Goal: Information Seeking & Learning: Learn about a topic

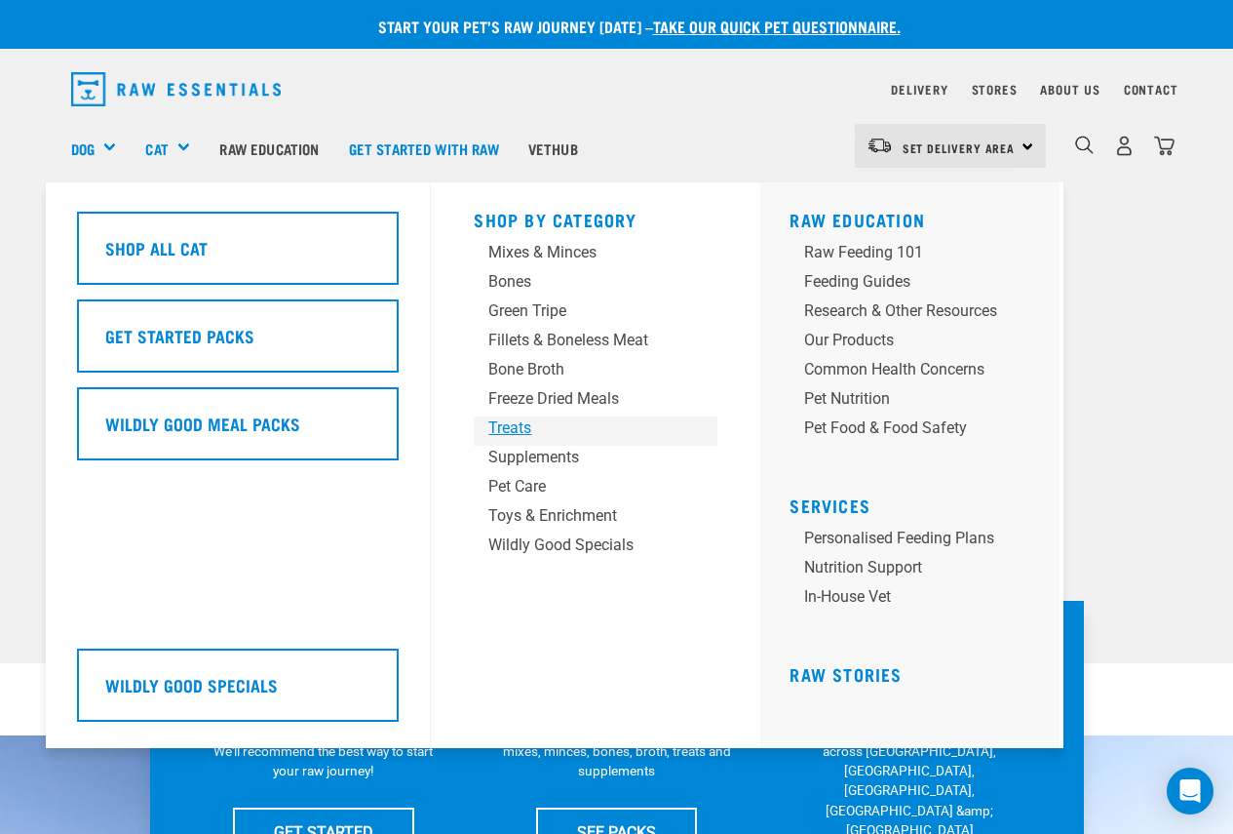
click at [528, 432] on div "Treats" at bounding box center [580, 427] width 182 height 23
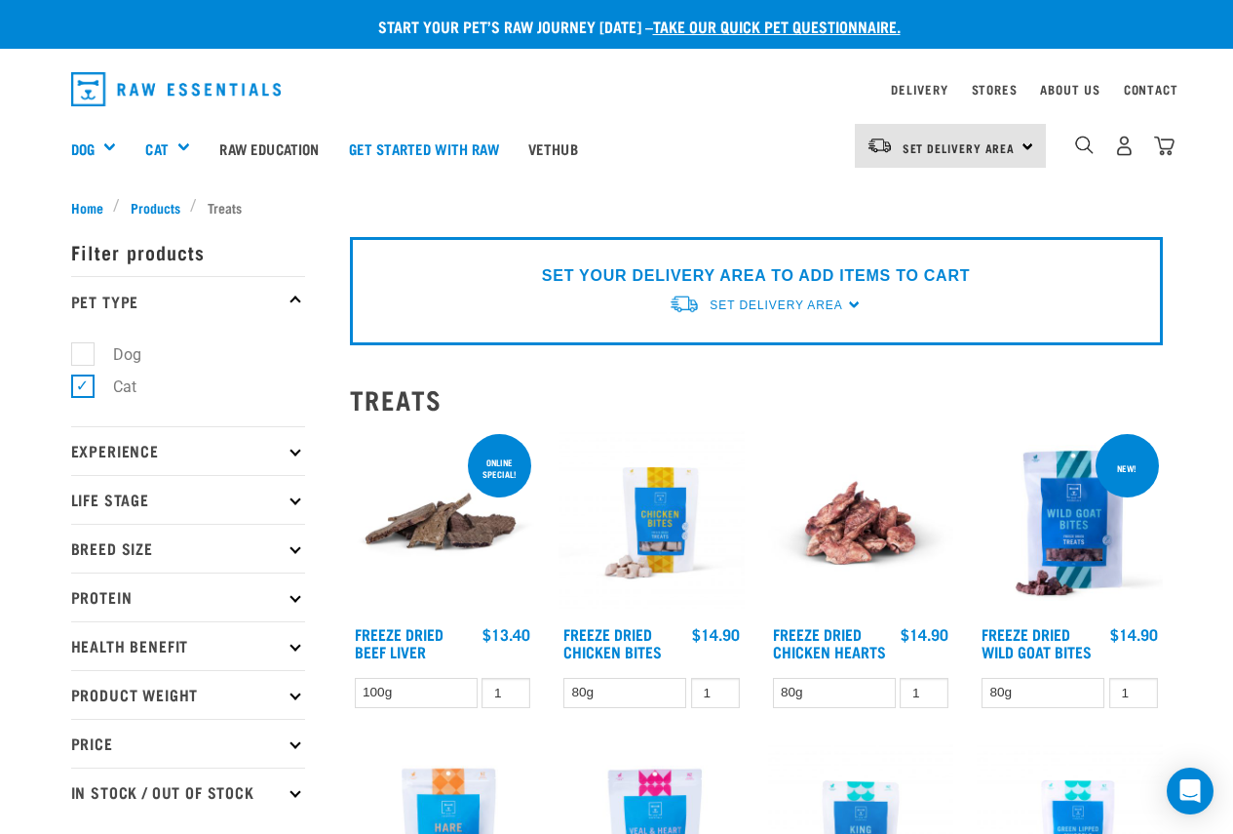
click at [1071, 147] on div "0" at bounding box center [1110, 148] width 129 height 78
click at [1076, 146] on img "dropdown navigation" at bounding box center [1085, 145] width 19 height 19
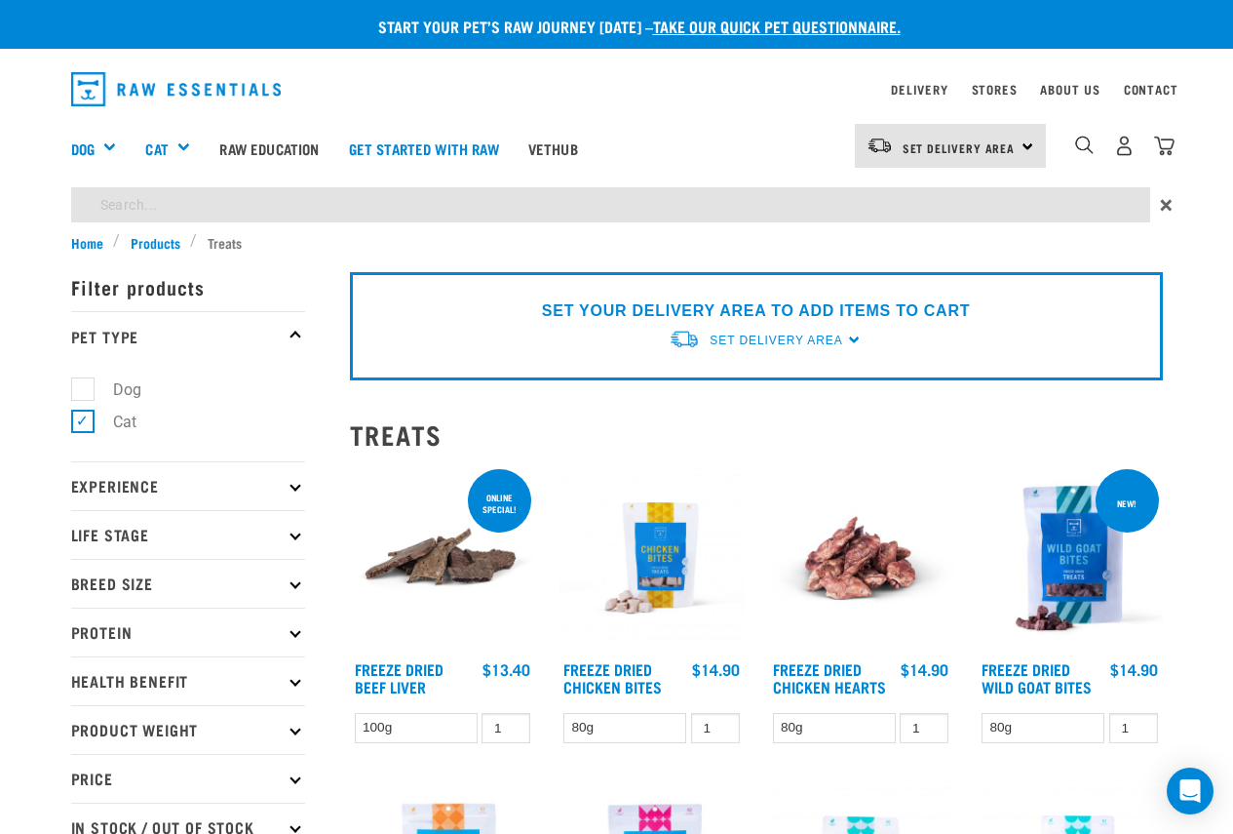
click at [638, 195] on input "search" at bounding box center [610, 204] width 1079 height 35
type input "powder"
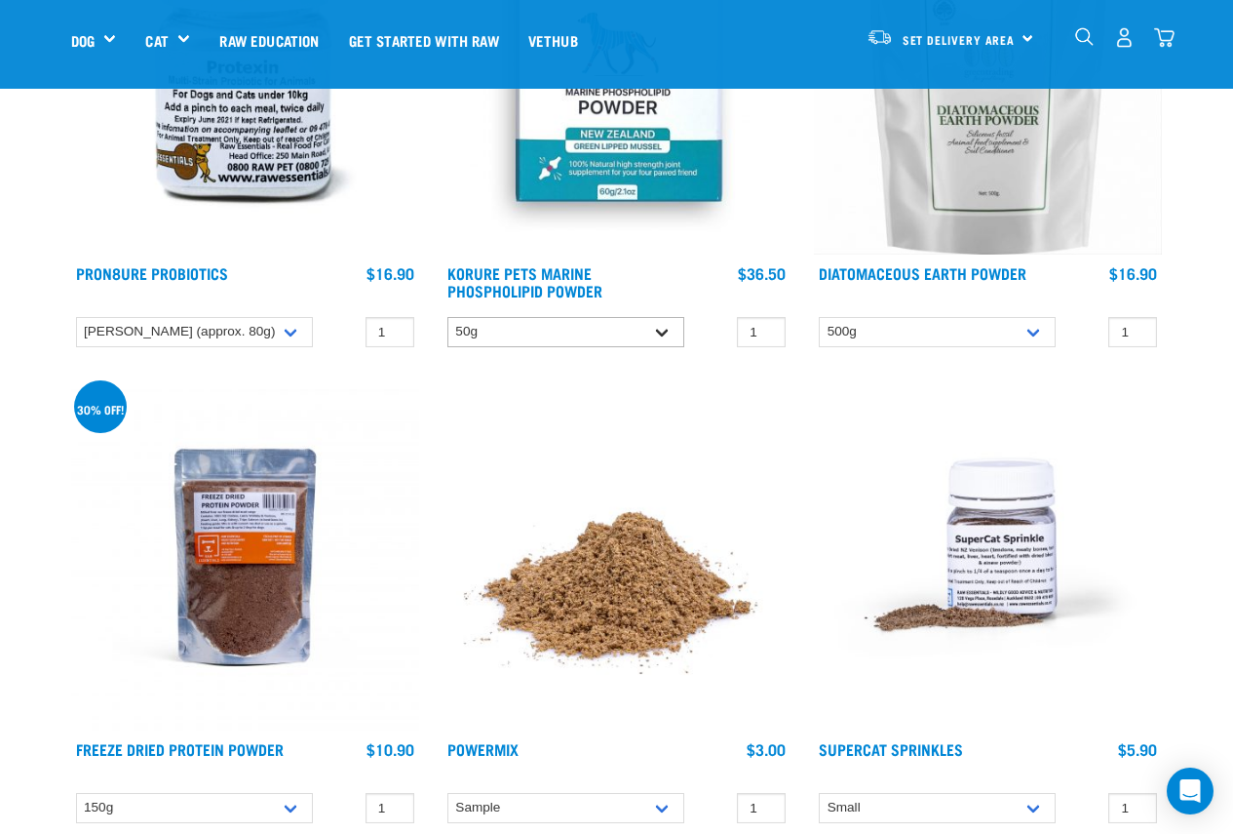
scroll to position [488, 0]
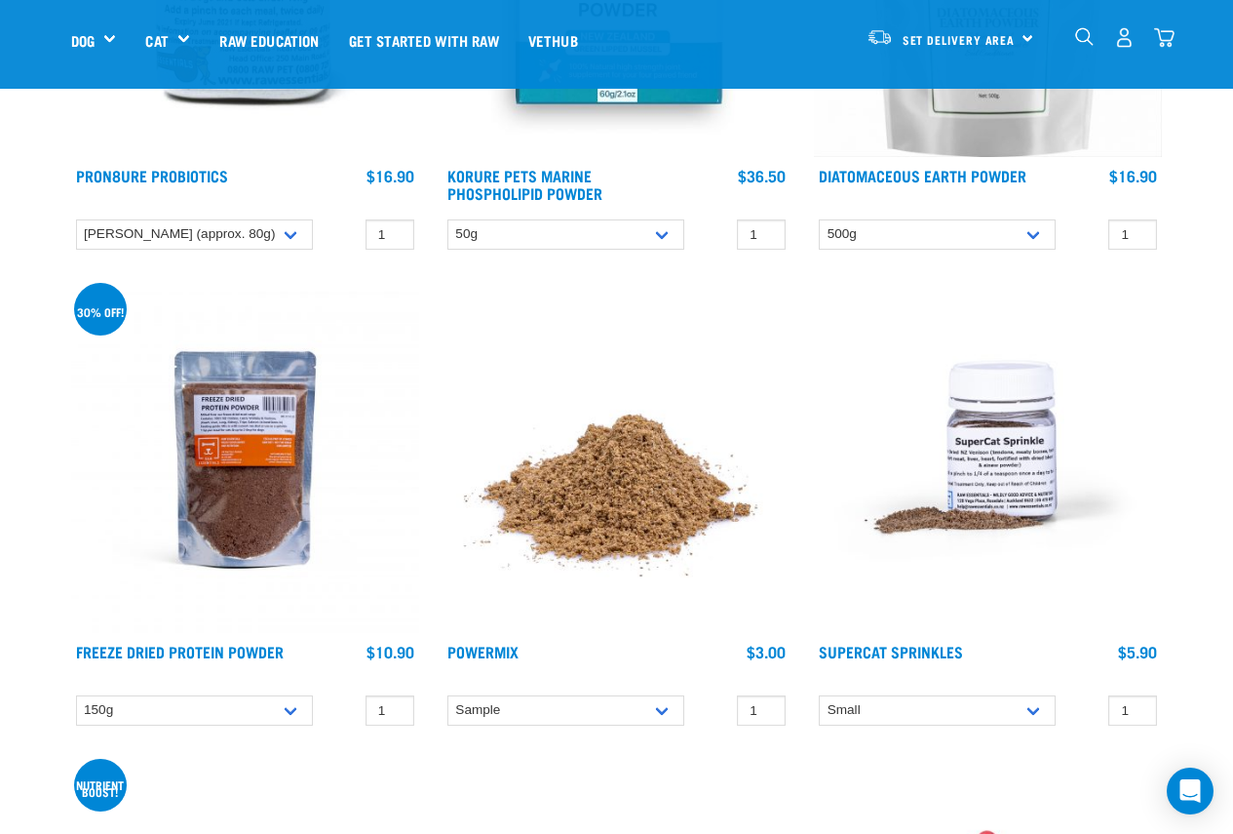
click at [996, 506] on img at bounding box center [988, 459] width 348 height 348
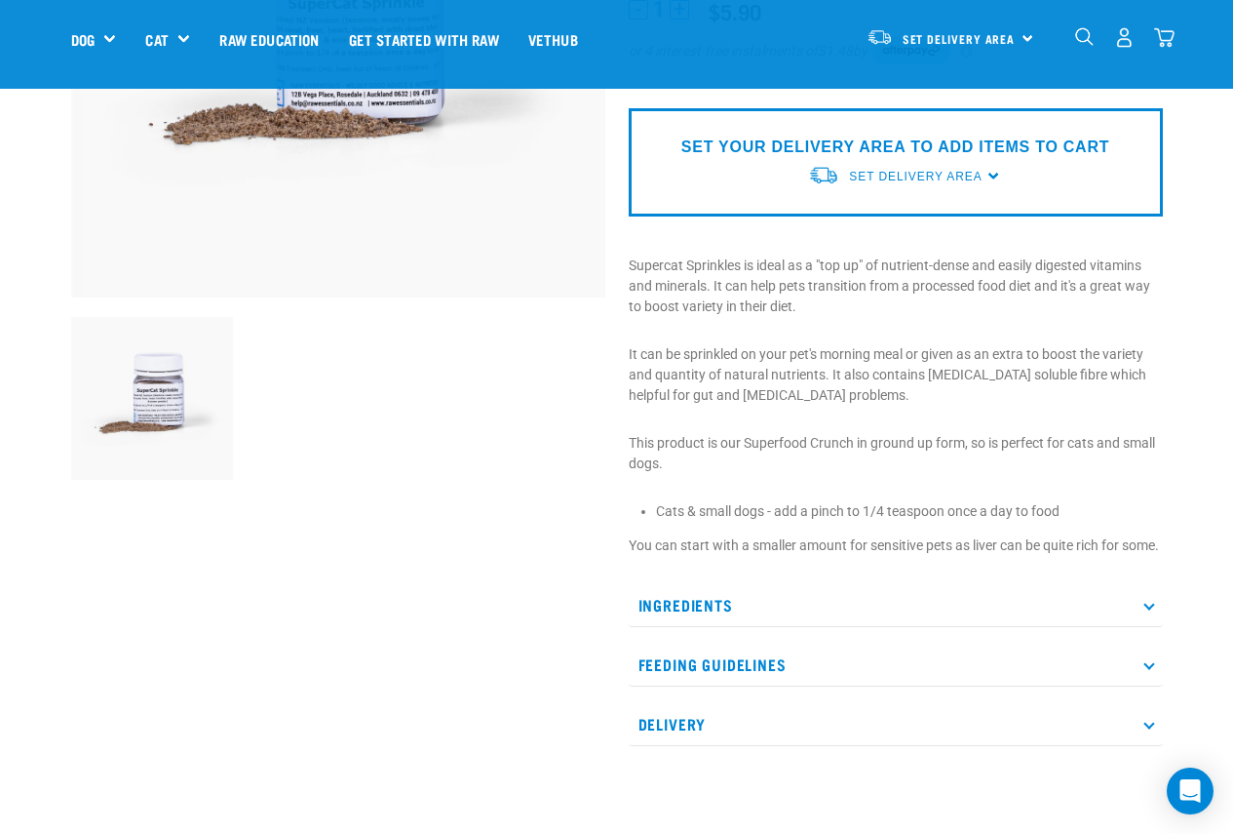
scroll to position [390, 0]
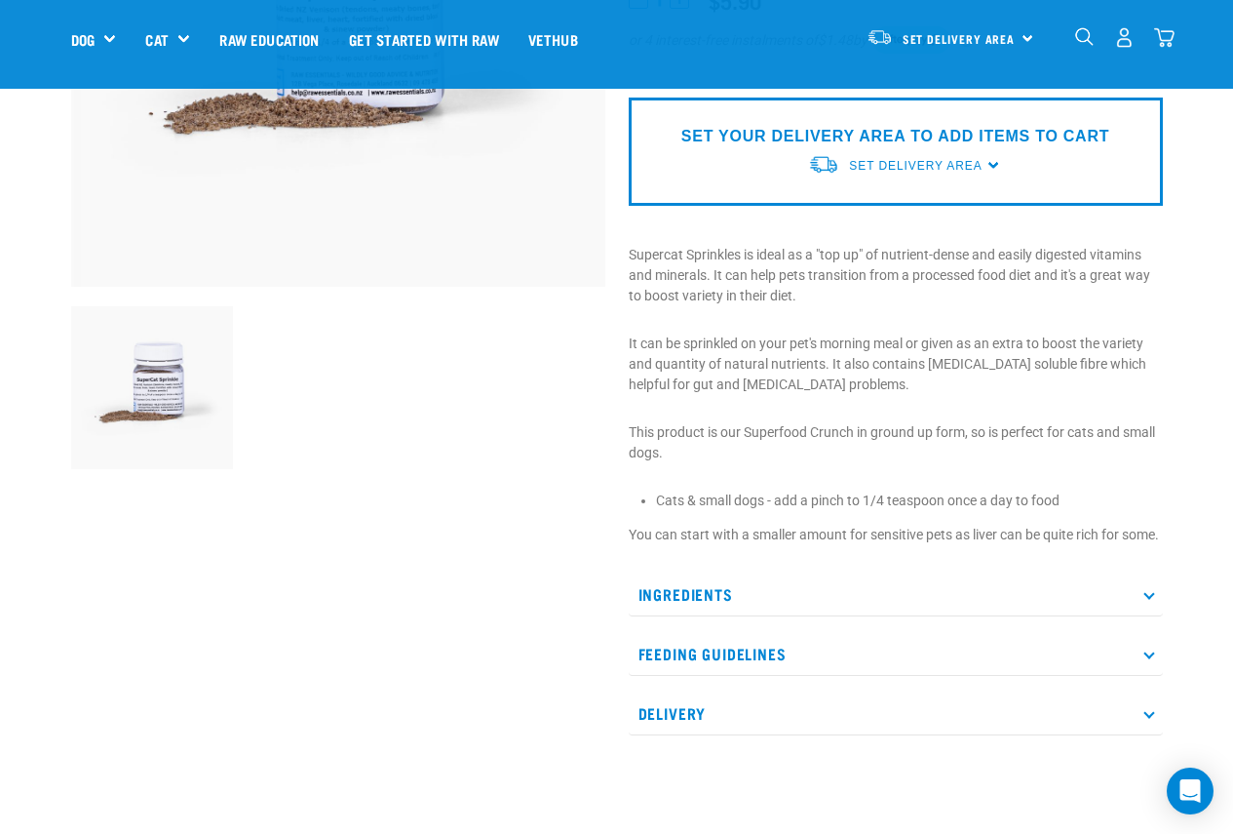
click at [693, 608] on p "Ingredients" at bounding box center [896, 594] width 534 height 44
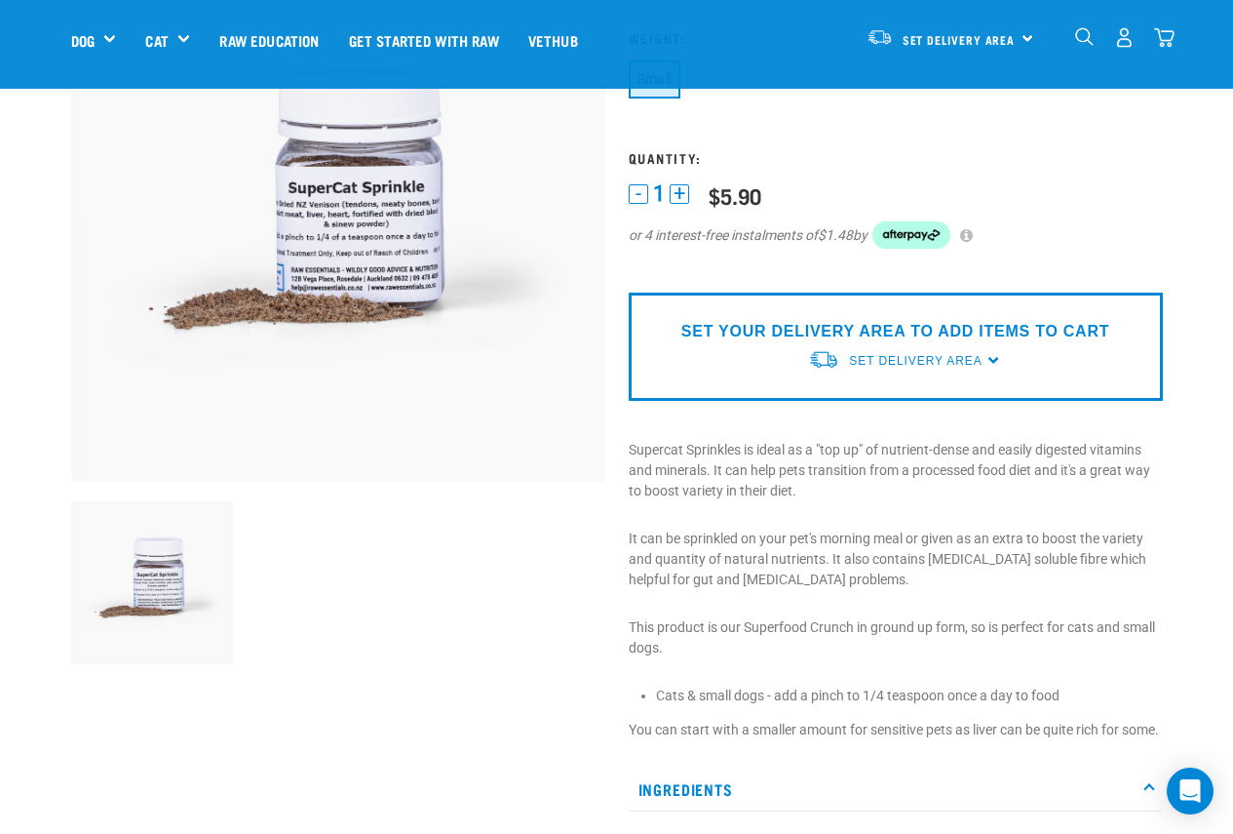
scroll to position [0, 0]
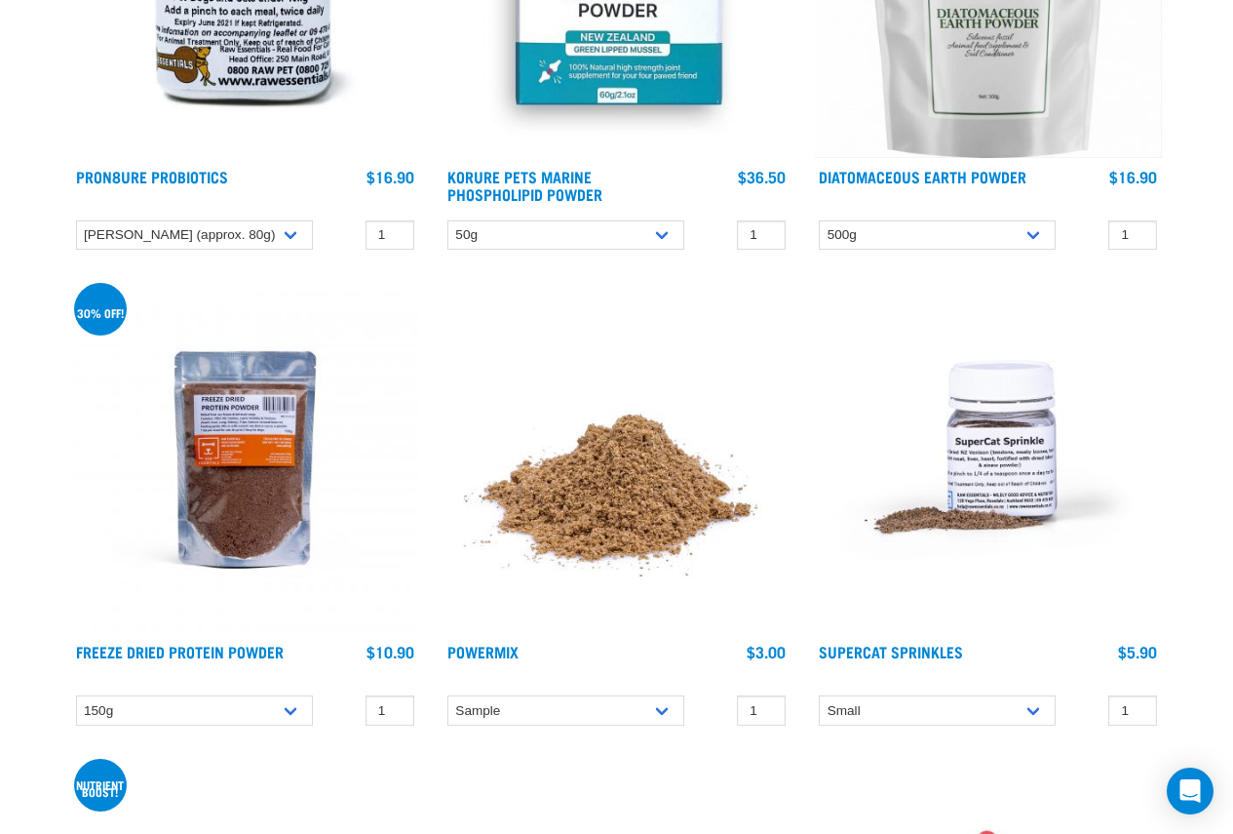
click at [635, 517] on img at bounding box center [617, 459] width 348 height 348
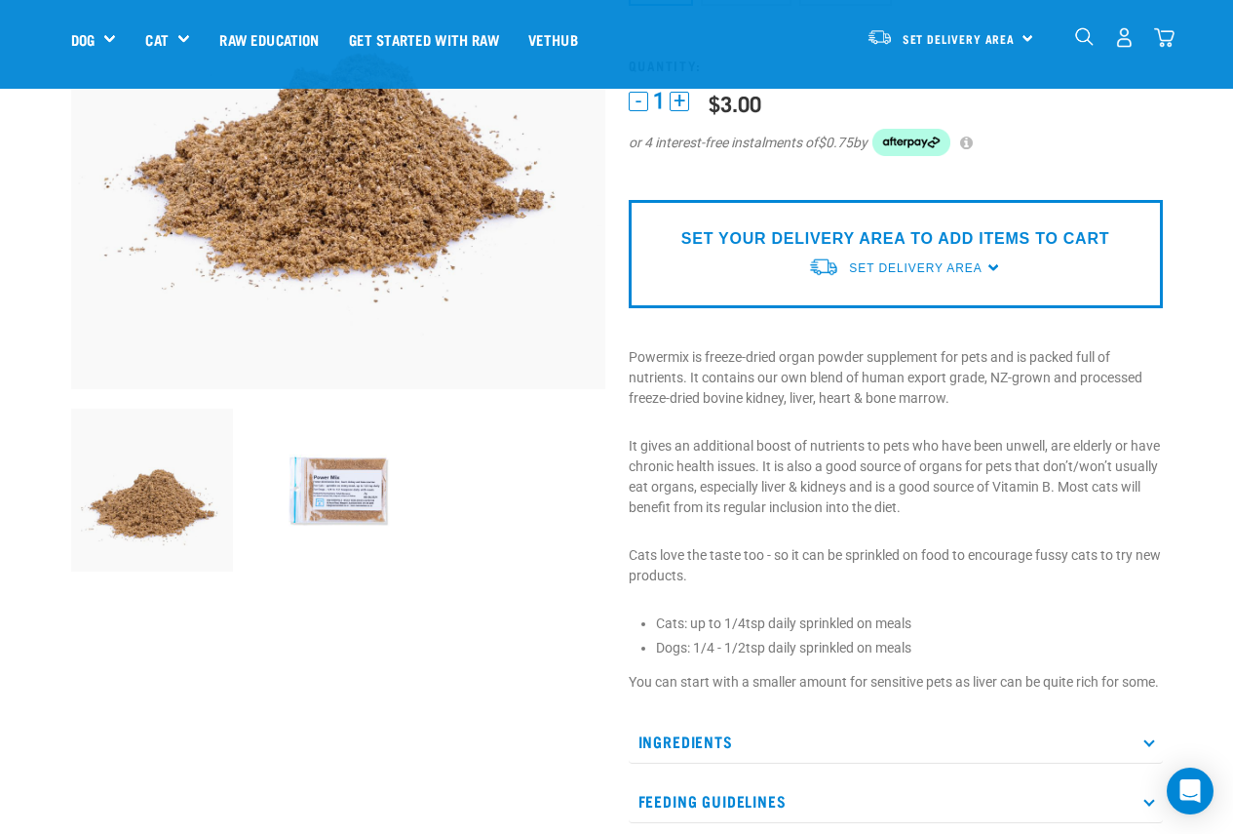
scroll to position [293, 0]
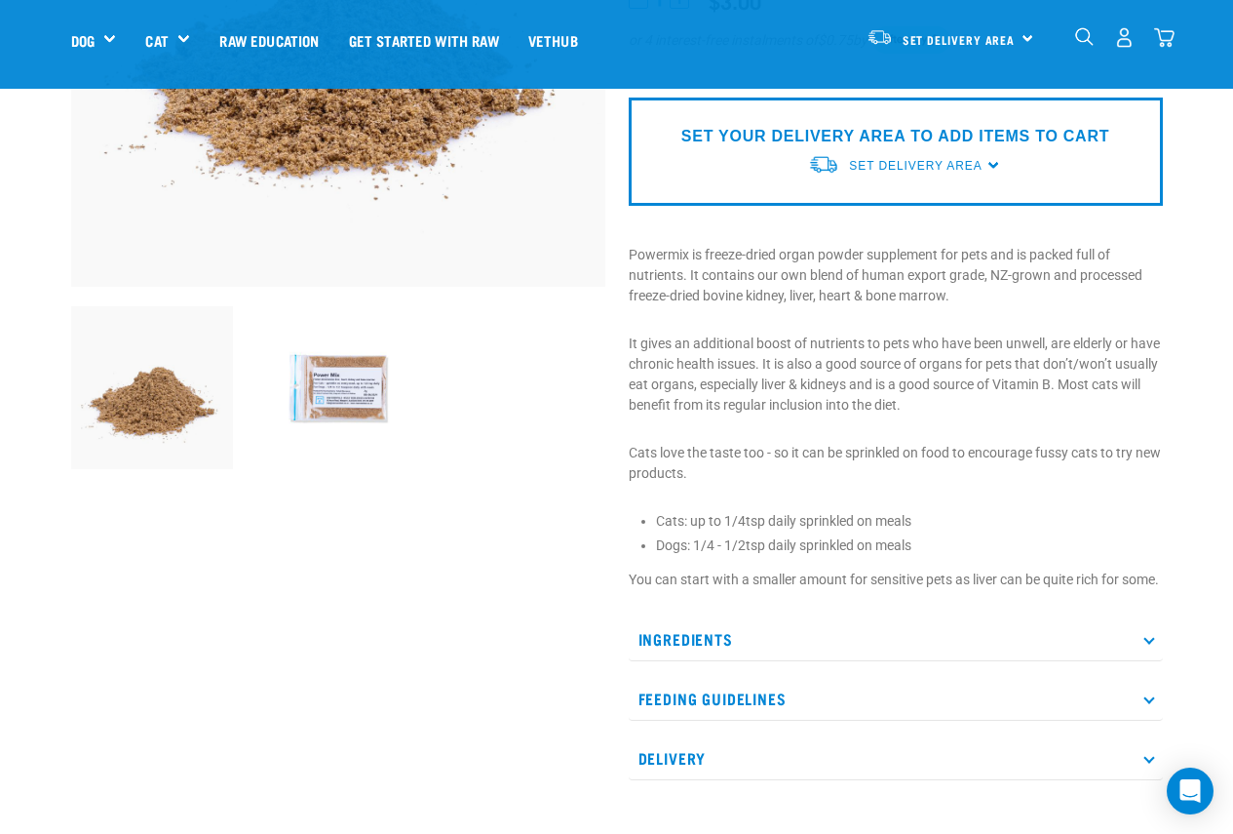
click at [715, 661] on p "Ingredients" at bounding box center [896, 639] width 534 height 44
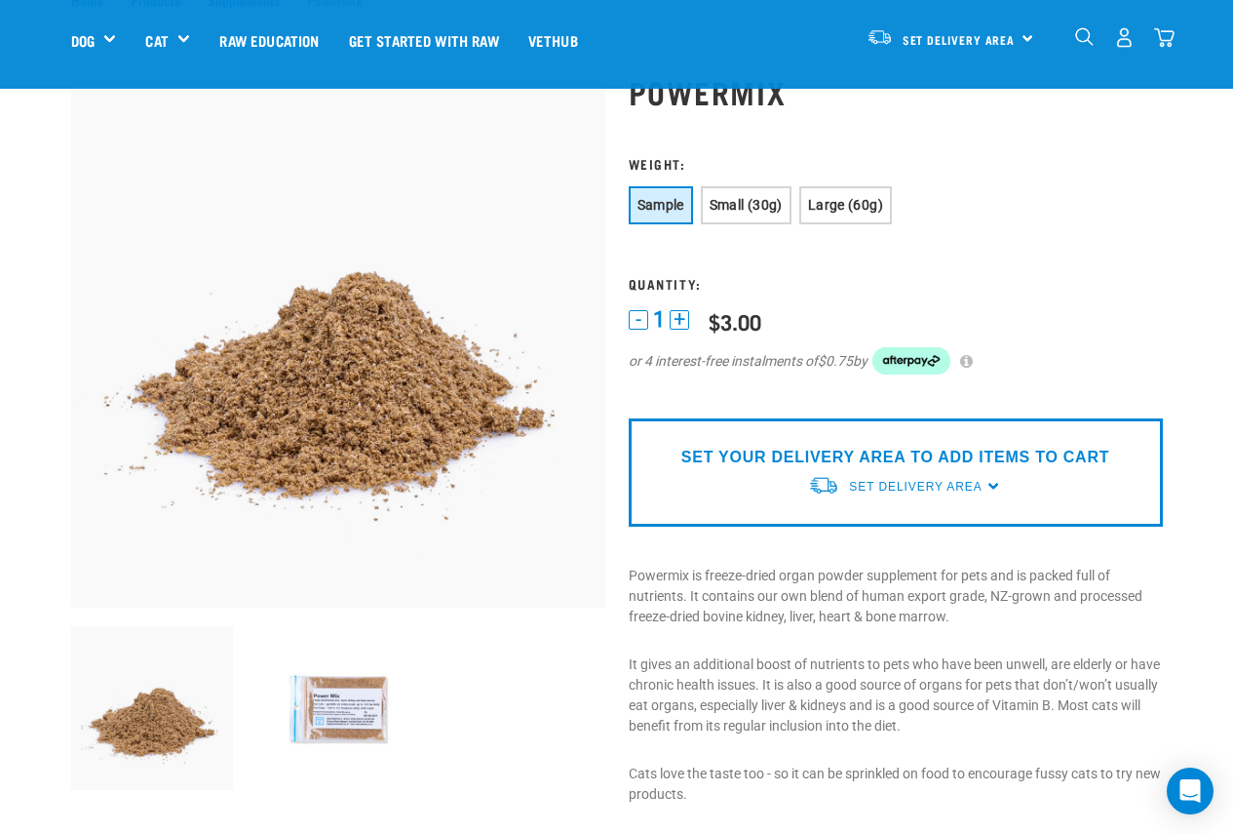
scroll to position [98, 0]
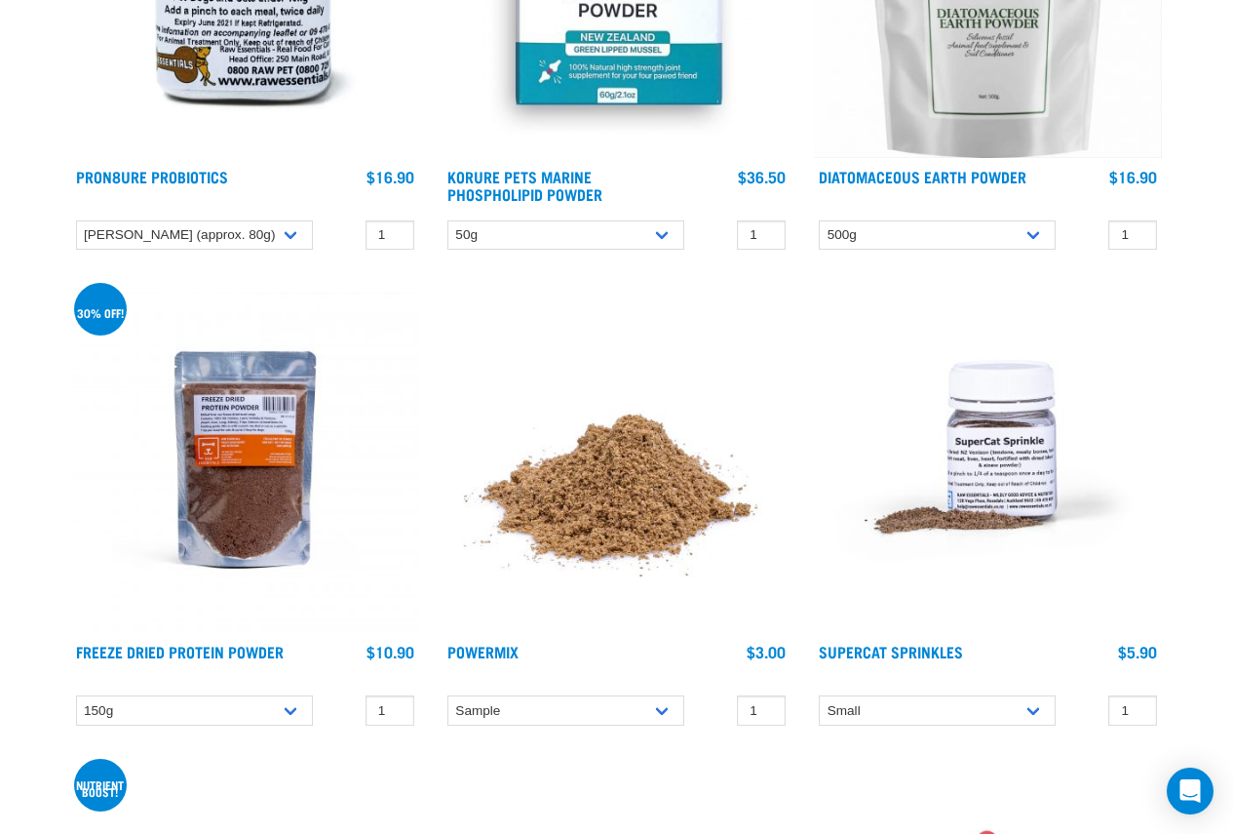
click at [603, 493] on img at bounding box center [617, 459] width 348 height 348
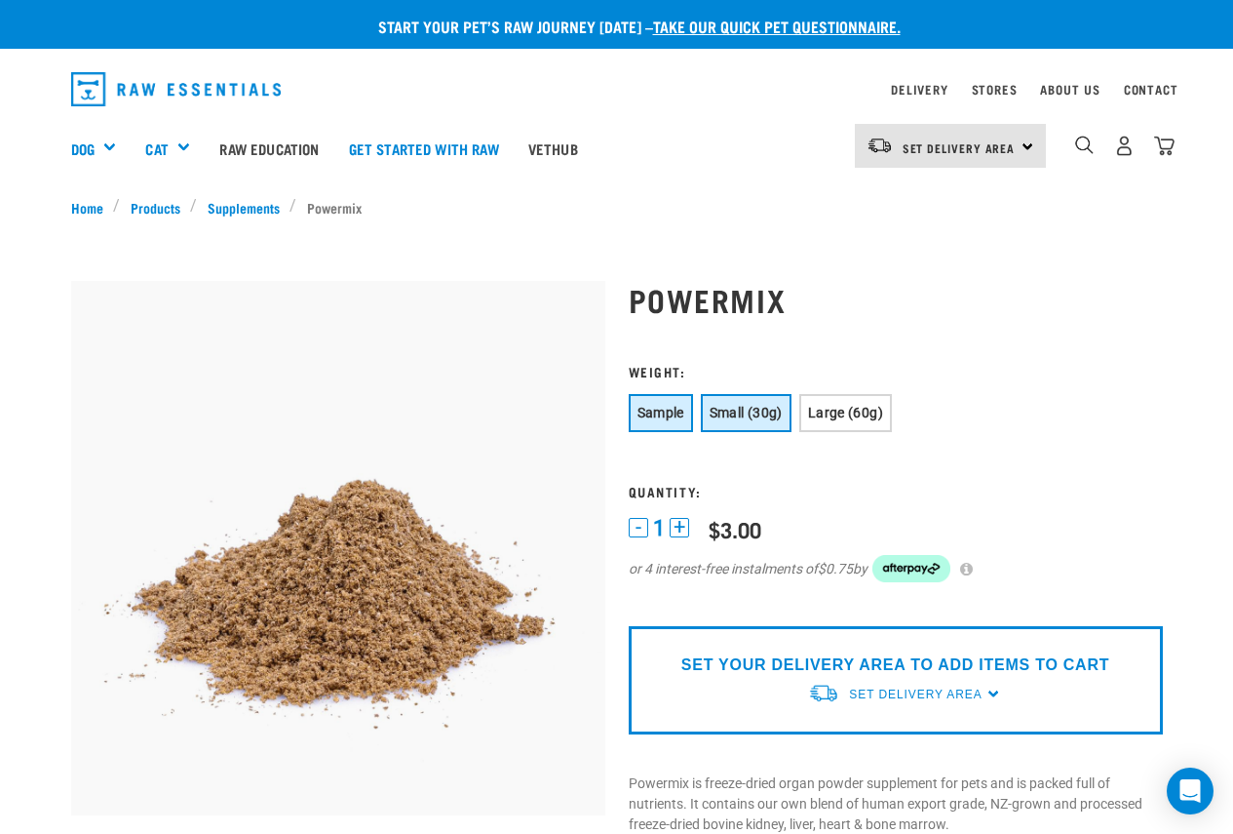
click at [768, 414] on span "Small (30g)" at bounding box center [746, 413] width 73 height 16
click at [867, 414] on span "Large (60g)" at bounding box center [845, 413] width 75 height 16
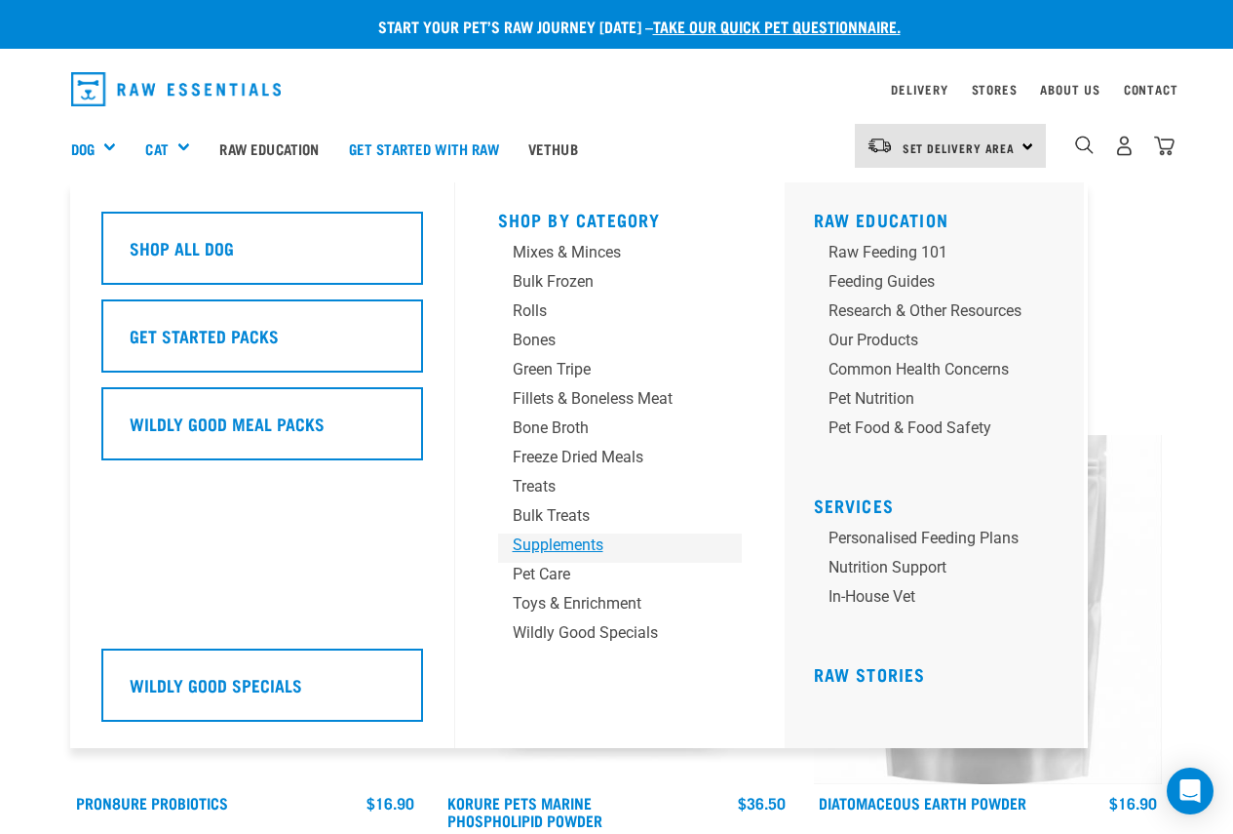
click at [578, 550] on div "Supplements" at bounding box center [604, 544] width 182 height 23
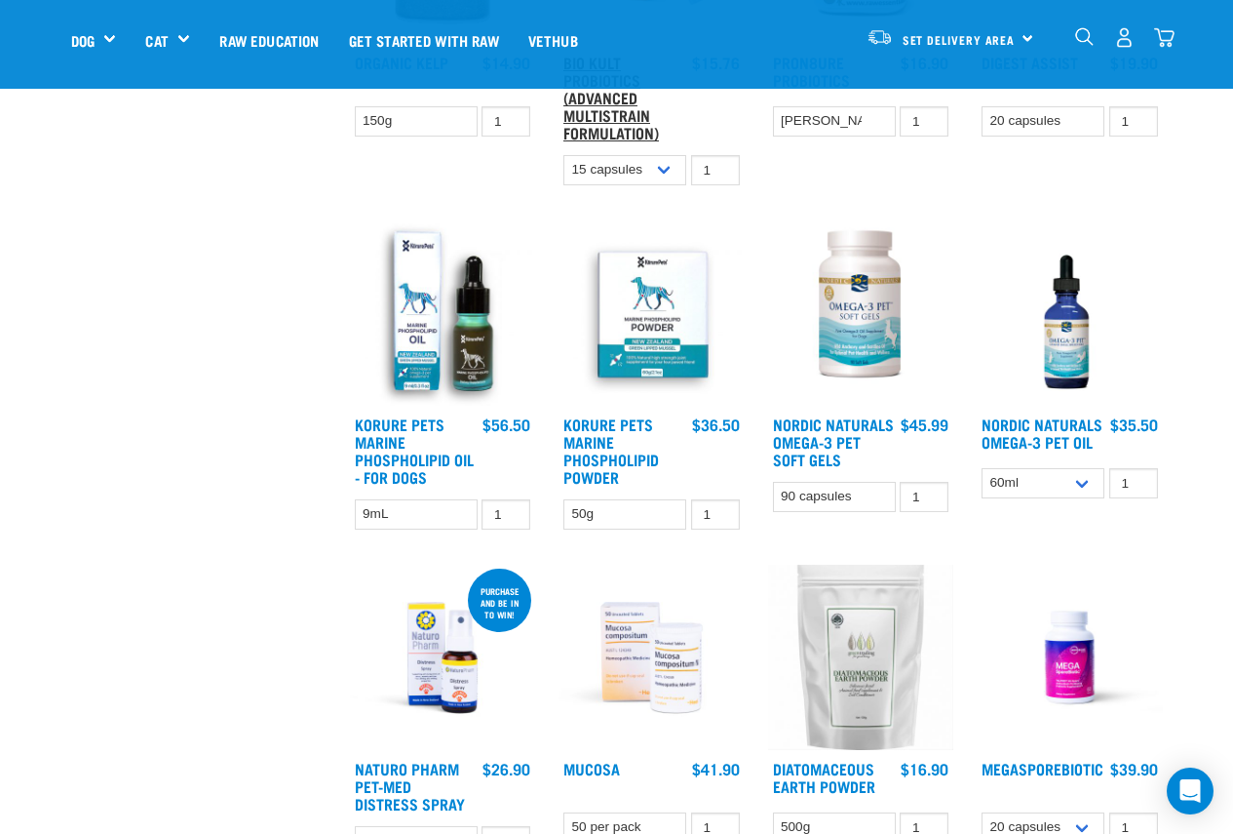
scroll to position [780, 0]
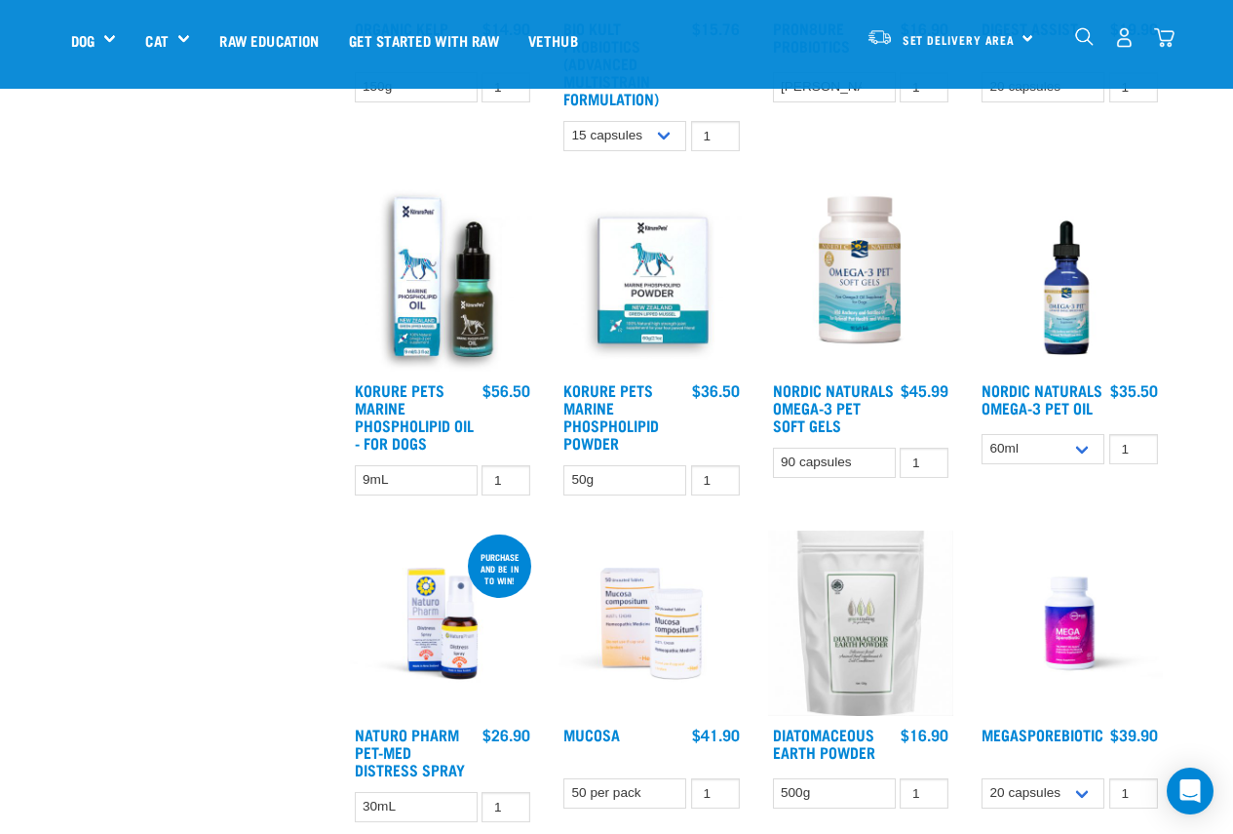
click at [1054, 343] on img at bounding box center [1070, 279] width 186 height 186
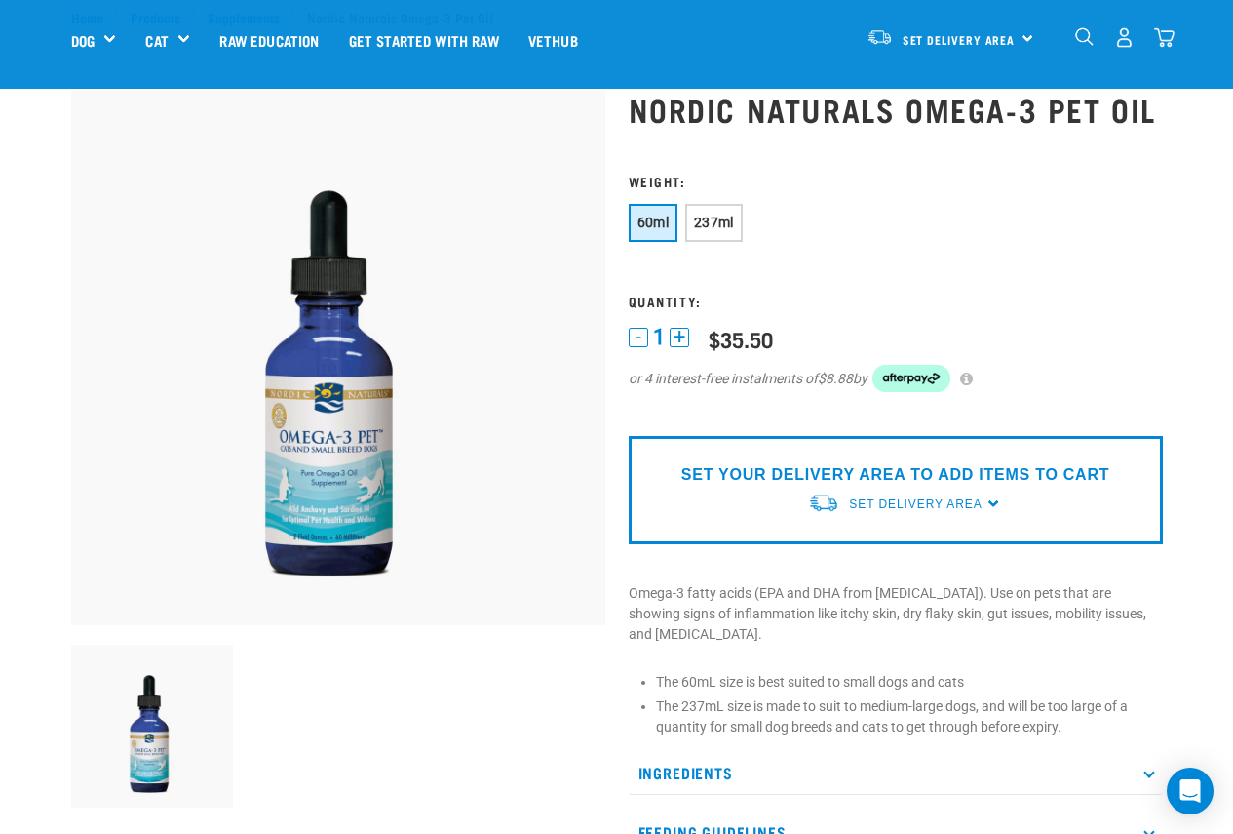
scroll to position [98, 0]
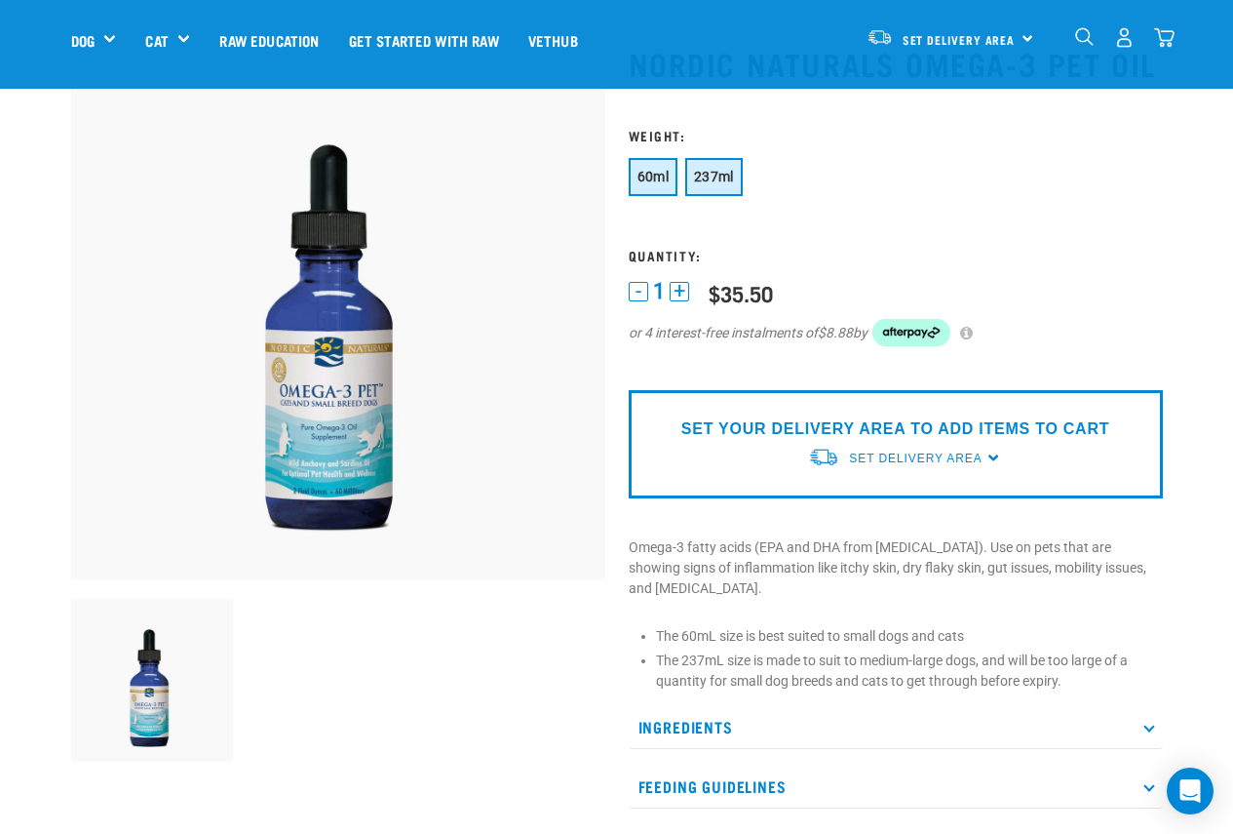
click at [724, 165] on button "237ml" at bounding box center [714, 177] width 58 height 38
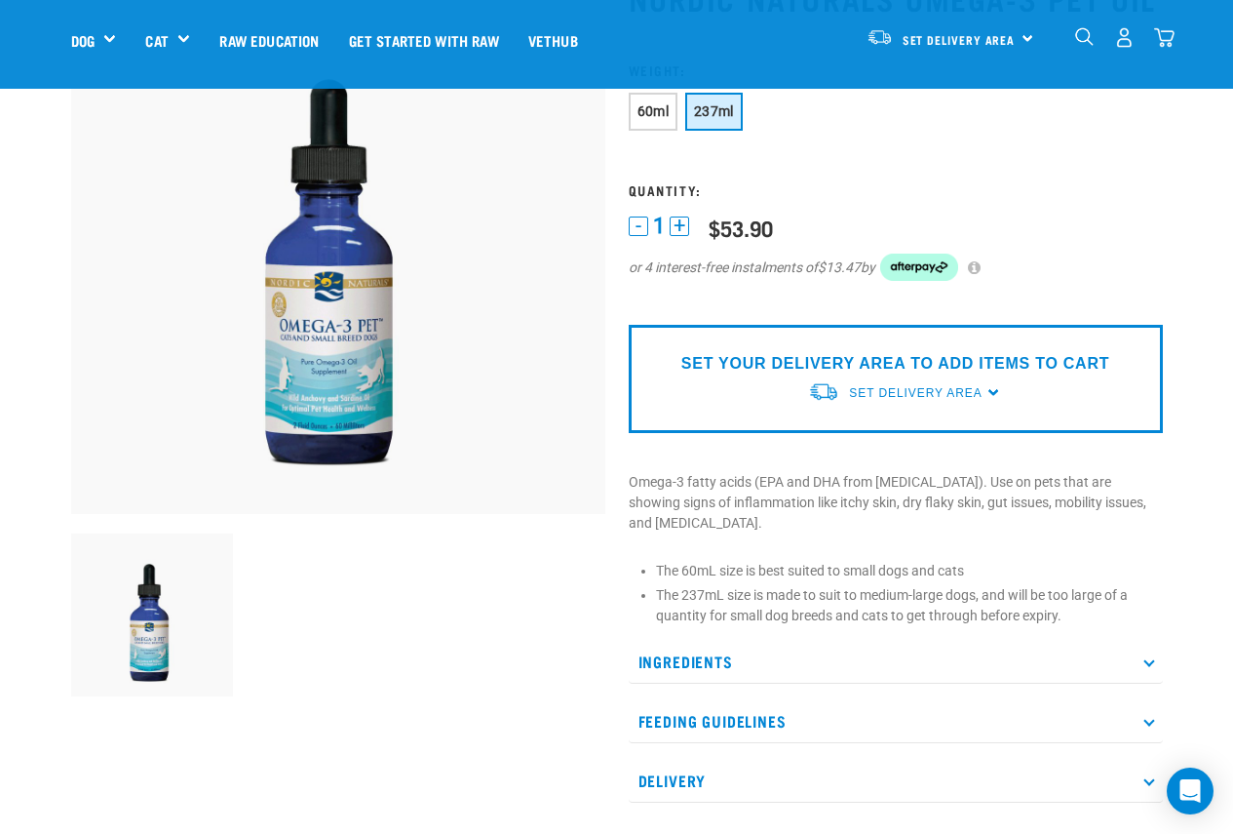
scroll to position [195, 0]
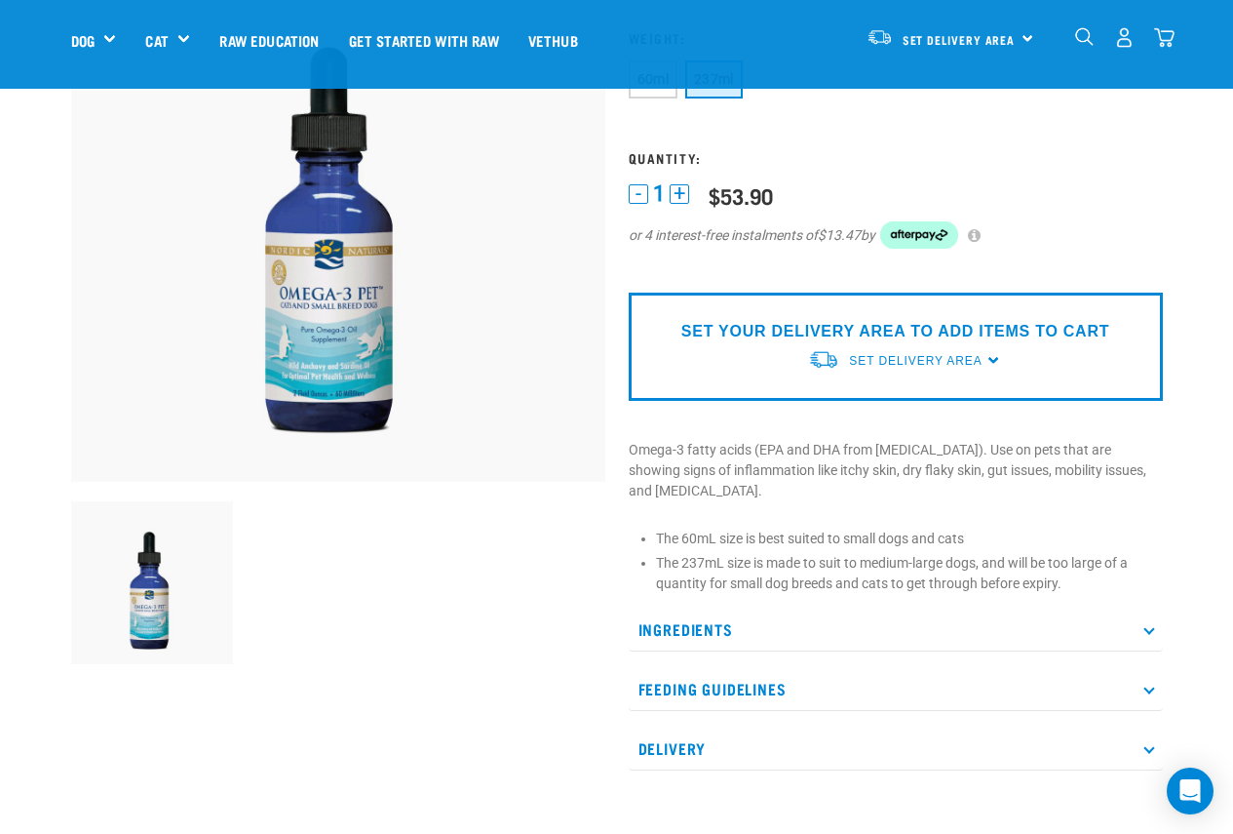
click at [874, 607] on p "Ingredients" at bounding box center [896, 629] width 534 height 44
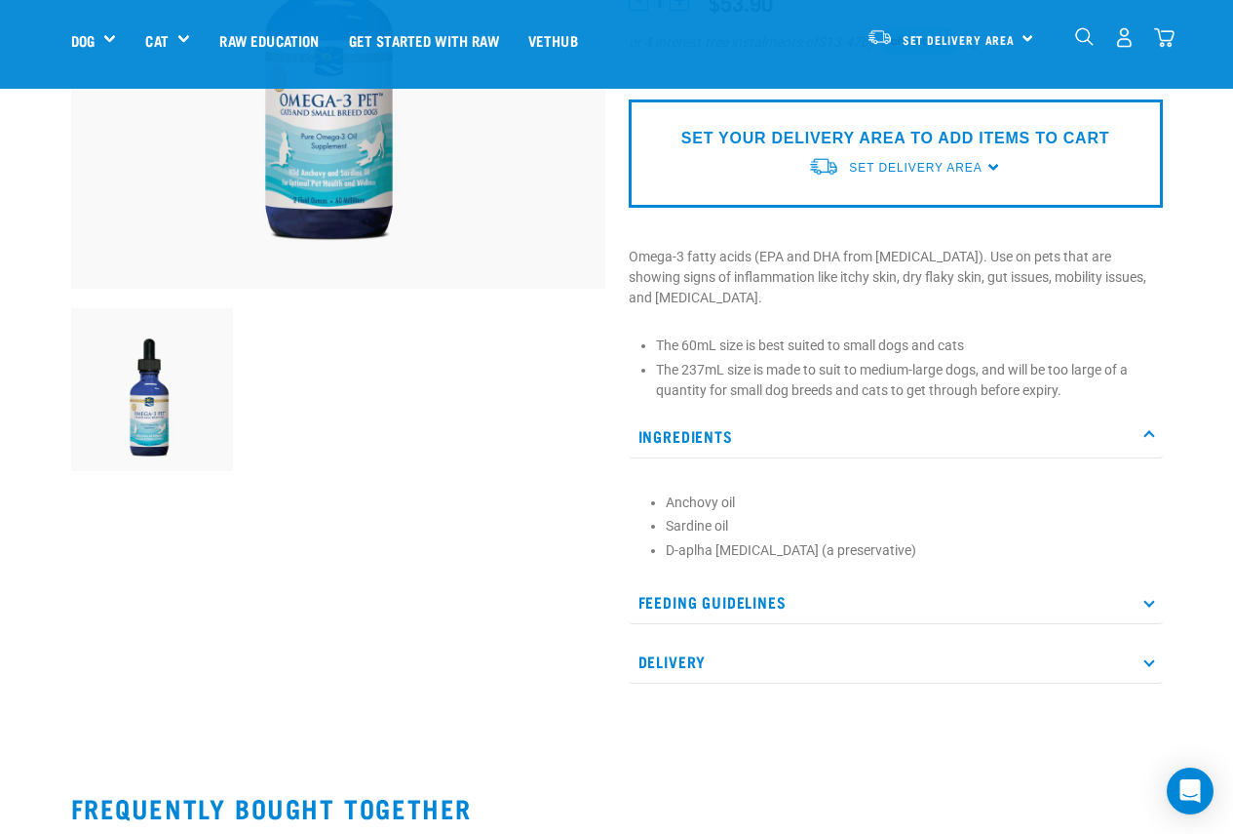
scroll to position [390, 0]
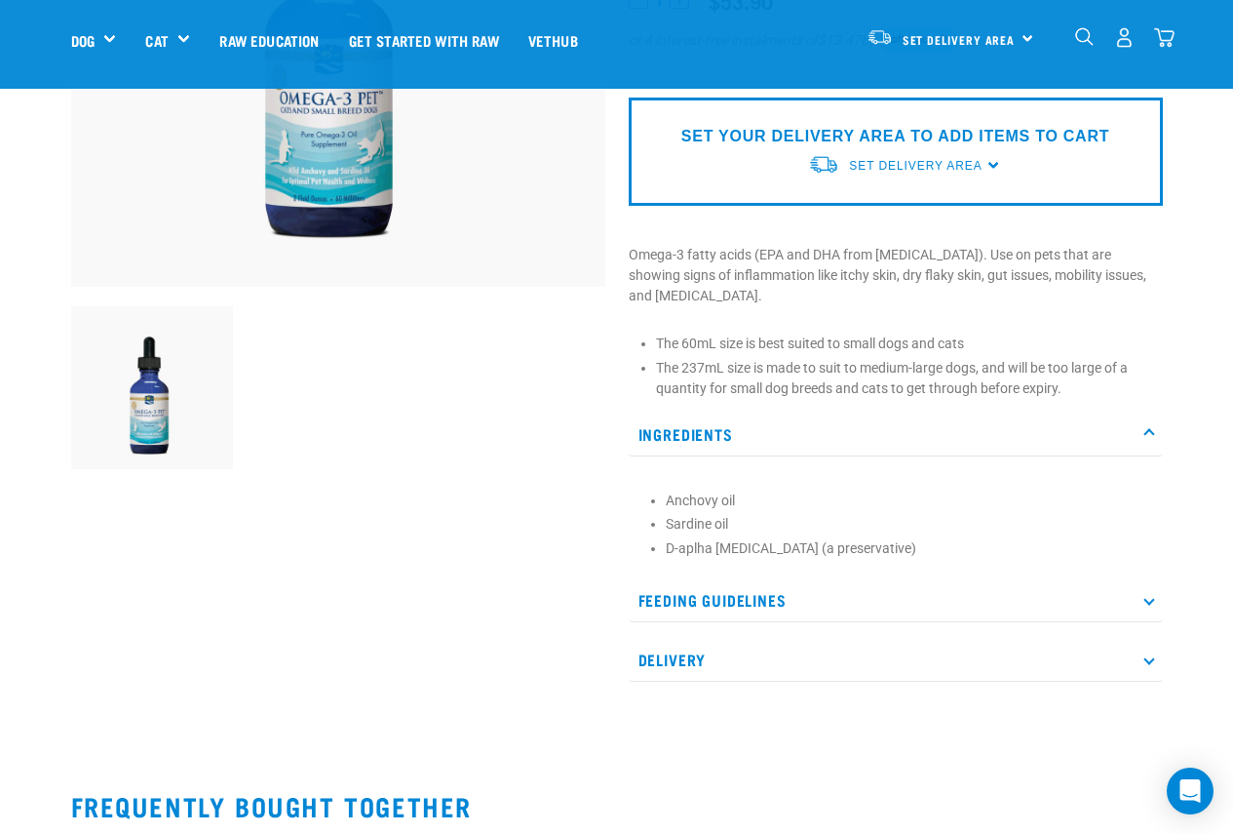
click at [749, 578] on p "Feeding Guidelines" at bounding box center [896, 600] width 534 height 44
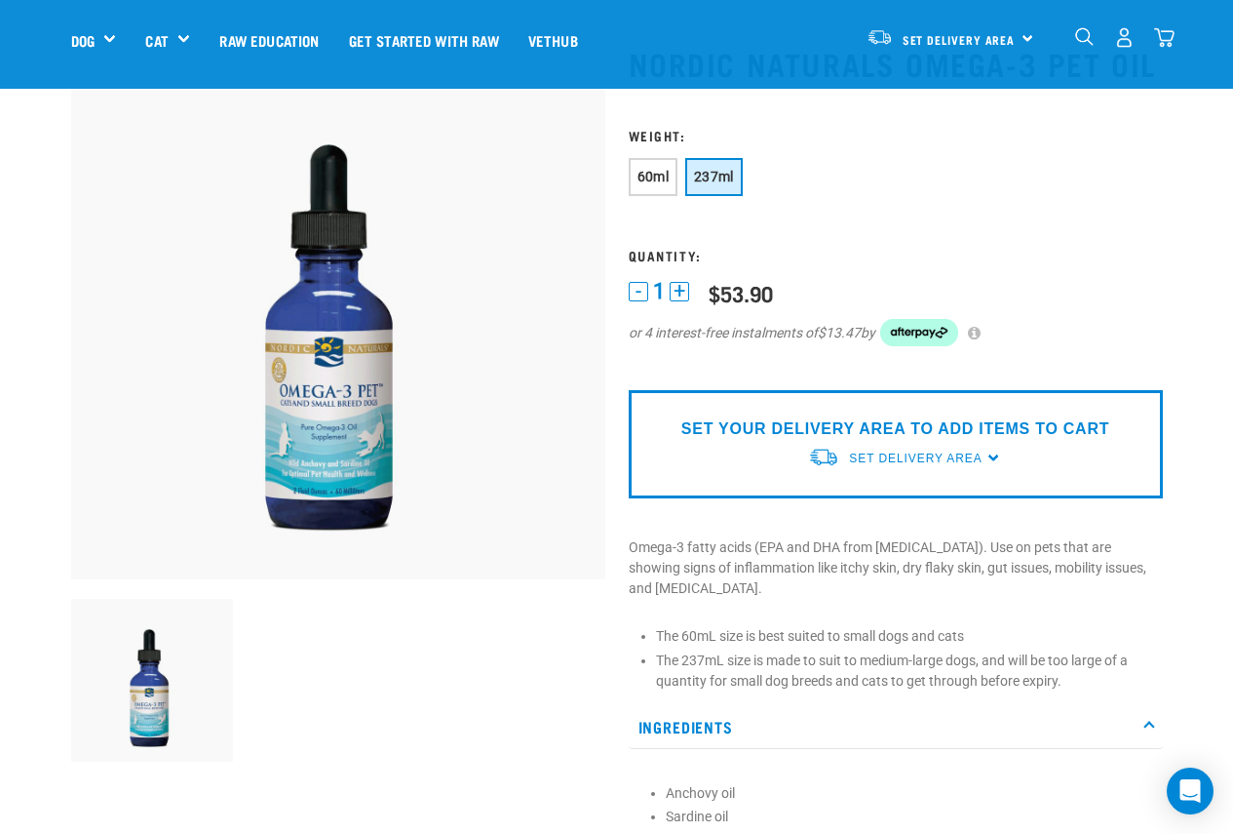
scroll to position [0, 0]
